Goal: Navigation & Orientation: Find specific page/section

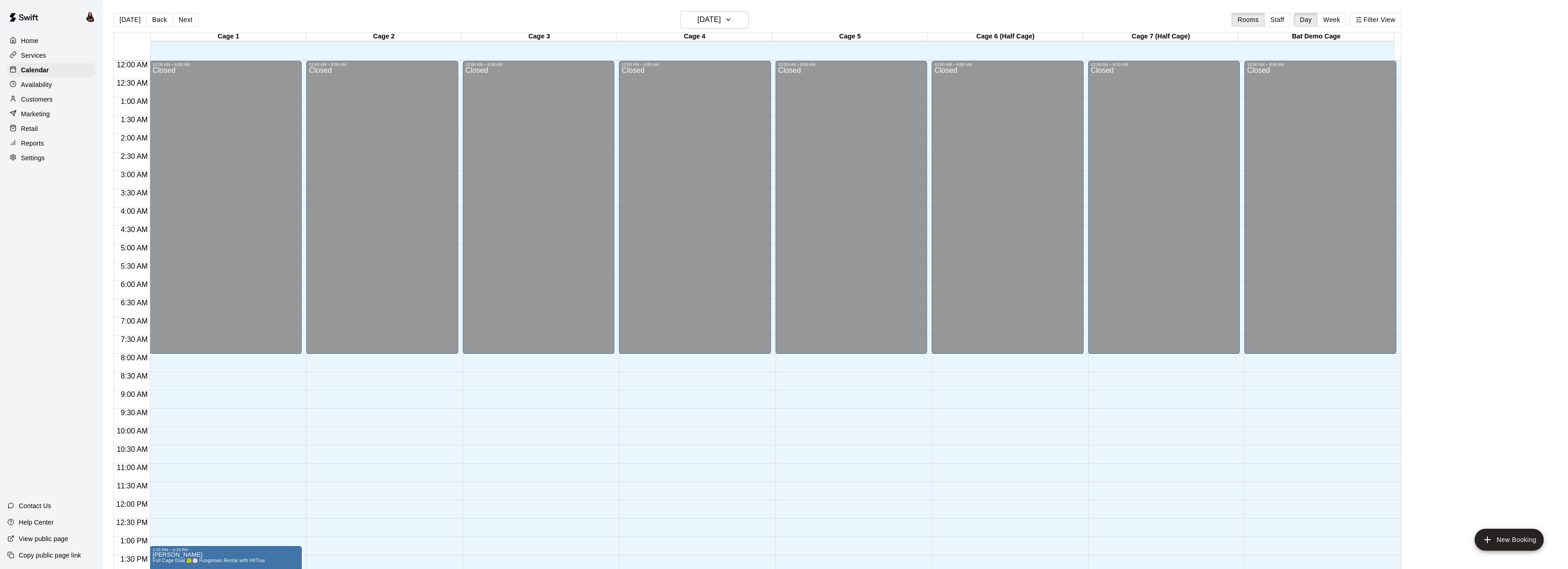
scroll to position [275, 0]
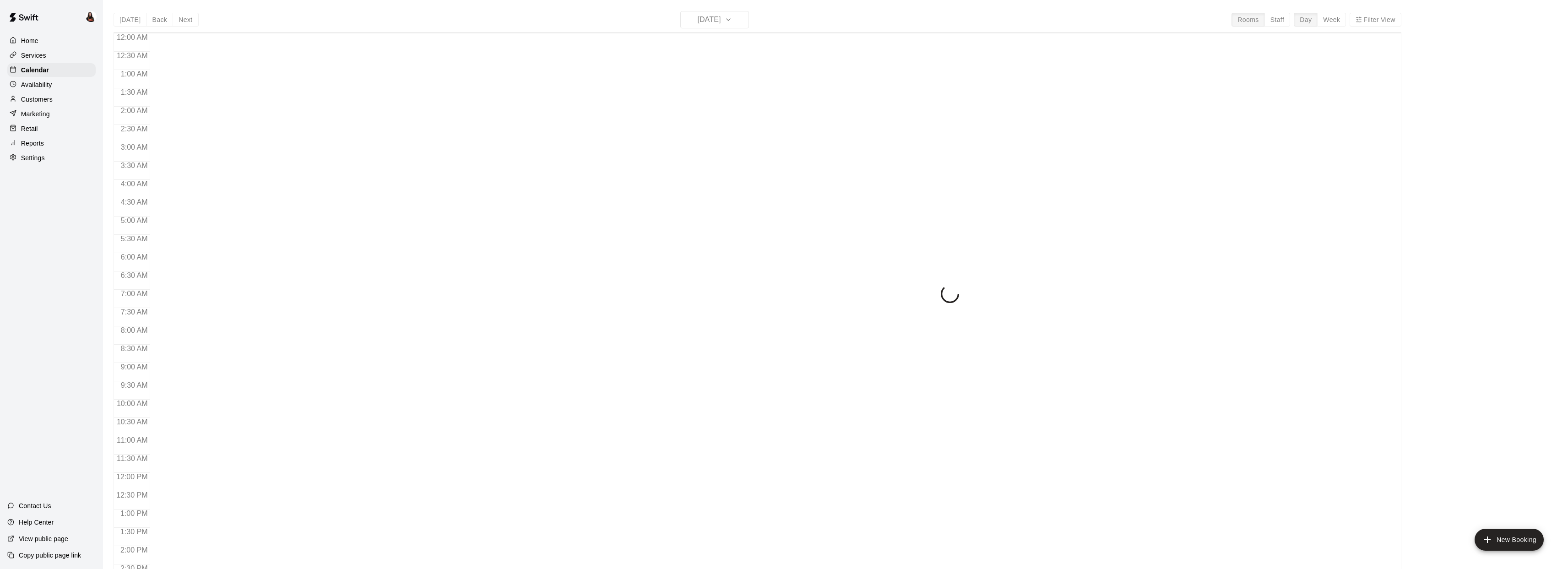
scroll to position [333, 0]
